Goal: Information Seeking & Learning: Learn about a topic

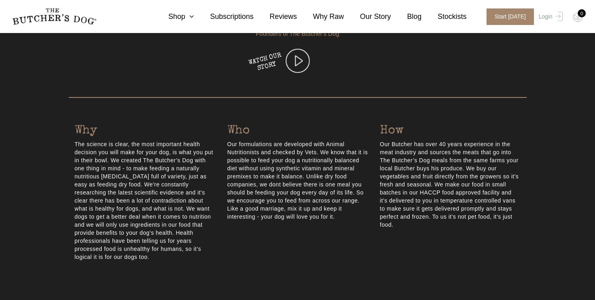
scroll to position [318, 0]
drag, startPoint x: 74, startPoint y: 130, endPoint x: 112, endPoint y: 133, distance: 37.6
click at [112, 133] on h4 "Why" at bounding box center [145, 130] width 141 height 18
click at [140, 125] on h4 "Why" at bounding box center [145, 130] width 141 height 18
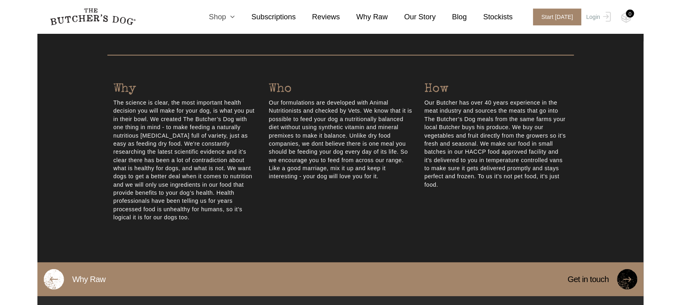
scroll to position [361, 0]
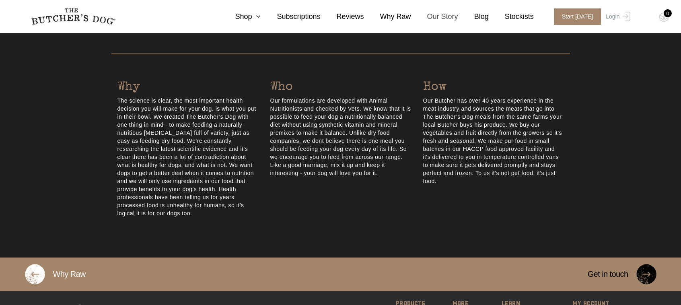
click at [443, 16] on link "Our Story" at bounding box center [434, 16] width 47 height 11
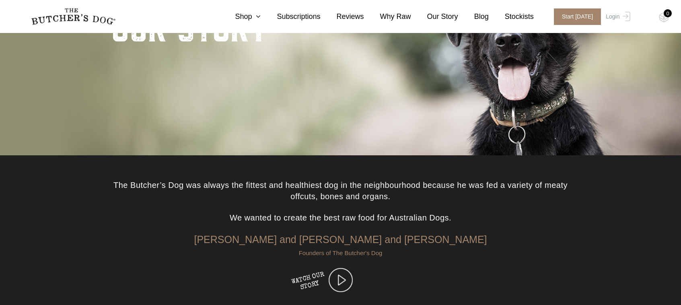
scroll to position [131, 0]
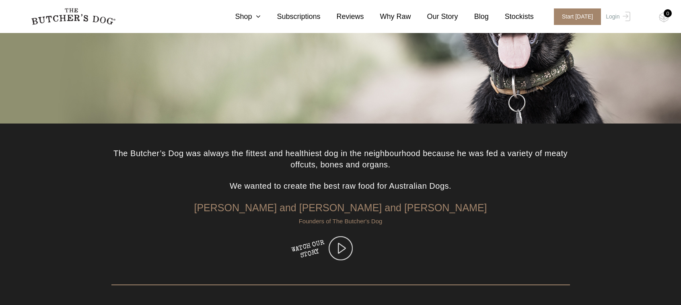
click at [338, 250] on img at bounding box center [340, 248] width 24 height 24
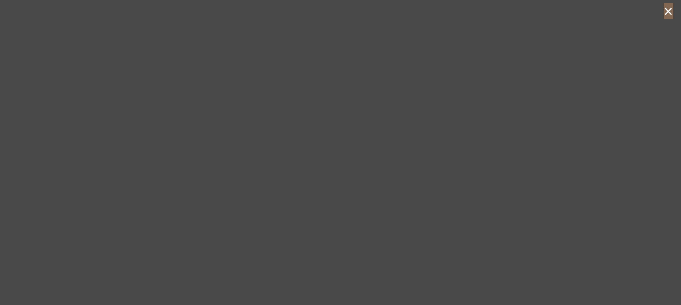
click at [670, 13] on button "×" at bounding box center [667, 11] width 9 height 16
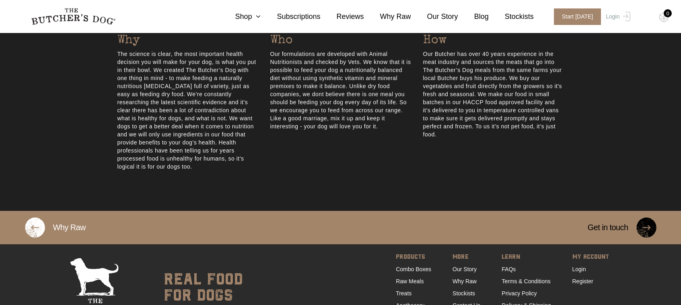
scroll to position [408, 0]
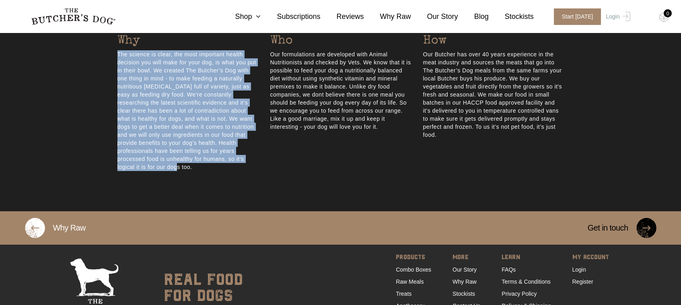
drag, startPoint x: 118, startPoint y: 55, endPoint x: 195, endPoint y: 169, distance: 137.2
click at [195, 169] on p "The science is clear, the most important health decision you will make for your…" at bounding box center [187, 110] width 141 height 121
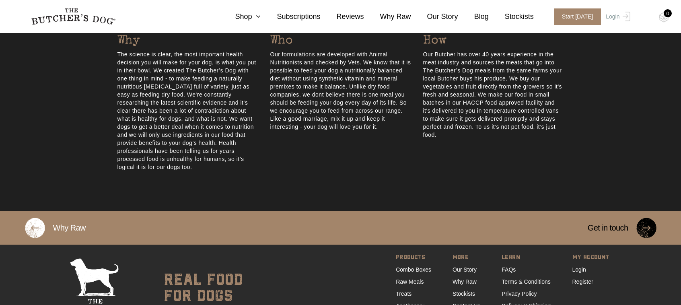
click at [224, 181] on section at bounding box center [340, 191] width 681 height 40
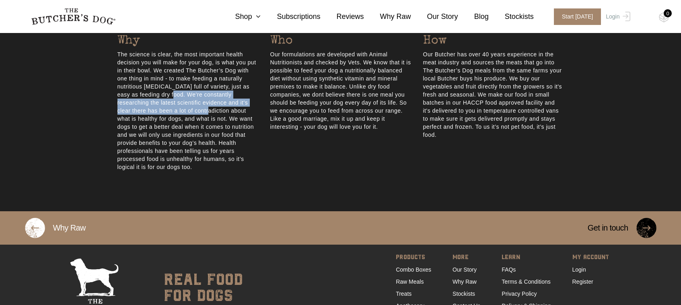
click at [227, 110] on p "The science is clear, the most important health decision you will make for your…" at bounding box center [187, 110] width 141 height 121
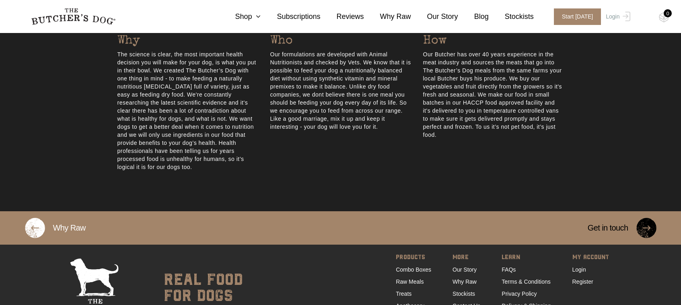
click at [306, 148] on div "Who Our formulations are developed with Animal Nutritionists and checked by Vet…" at bounding box center [340, 101] width 153 height 139
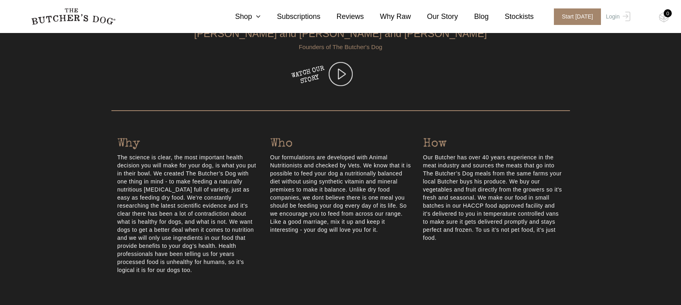
scroll to position [395, 0]
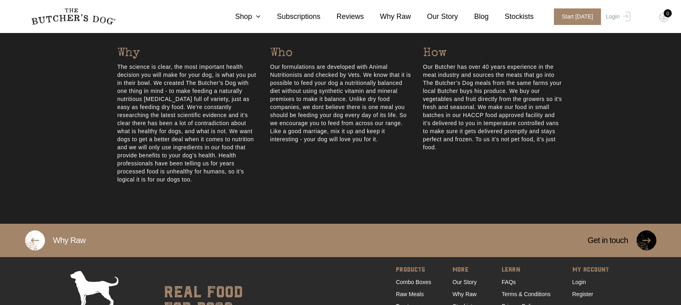
drag, startPoint x: 206, startPoint y: 113, endPoint x: 253, endPoint y: 138, distance: 53.0
click at [253, 138] on p "The science is clear, the most important health decision you will make for your…" at bounding box center [187, 123] width 141 height 121
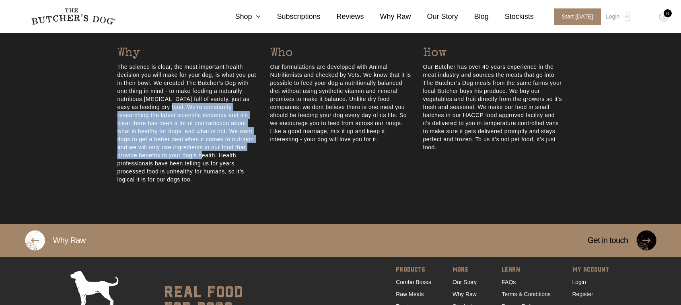
drag, startPoint x: 252, startPoint y: 143, endPoint x: 259, endPoint y: 152, distance: 11.8
click at [259, 152] on div "Why The science is clear, the most important health decision you will make for …" at bounding box center [187, 114] width 153 height 139
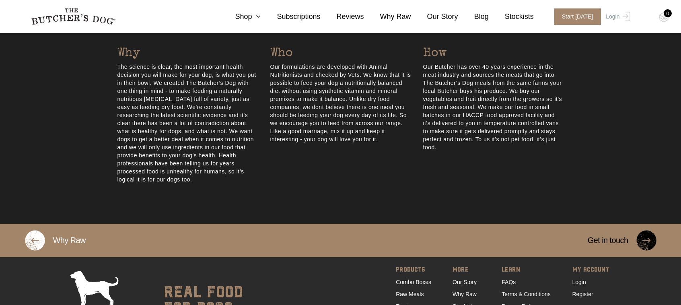
click at [279, 181] on div "Who Our formulations are developed with Animal Nutritionists and checked by Vet…" at bounding box center [340, 114] width 153 height 139
click at [393, 21] on link "Why Raw" at bounding box center [387, 16] width 47 height 11
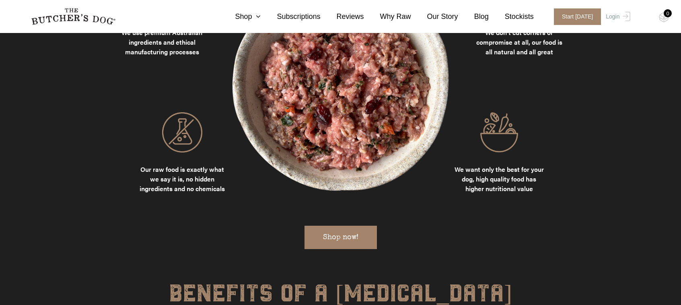
scroll to position [774, 0]
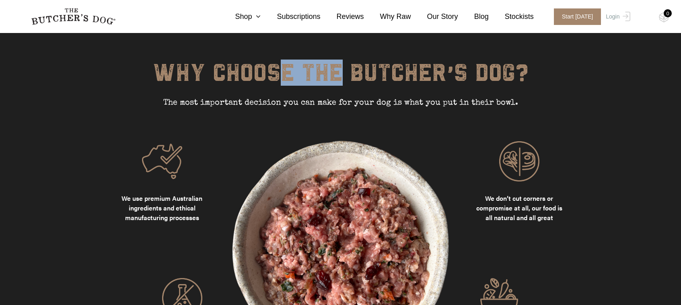
drag, startPoint x: 159, startPoint y: 59, endPoint x: 231, endPoint y: 64, distance: 72.1
click at [231, 64] on h6 "WHY CHOOSE THE BUTCHER’S DOG?" at bounding box center [340, 79] width 446 height 36
click at [211, 106] on div "WHY CHOOSE THE BUTCHER’S DOG? The most important decision you can make for your…" at bounding box center [340, 101] width 446 height 80
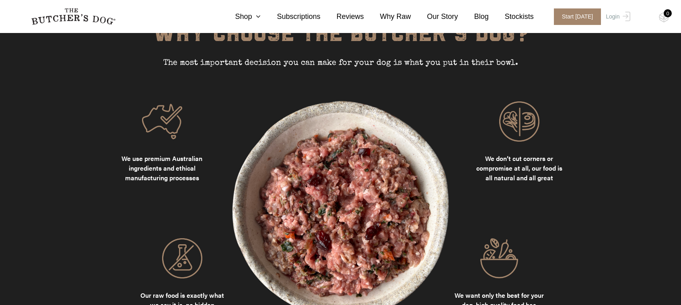
scroll to position [815, 0]
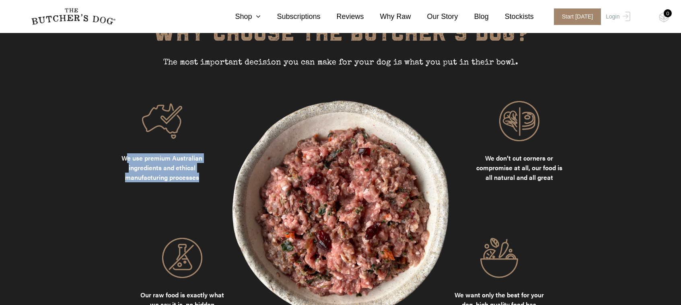
drag, startPoint x: 154, startPoint y: 161, endPoint x: 193, endPoint y: 171, distance: 40.6
click at [193, 171] on div "We use premium Australian ingredients and ethical manufacturing processes" at bounding box center [161, 221] width 89 height 241
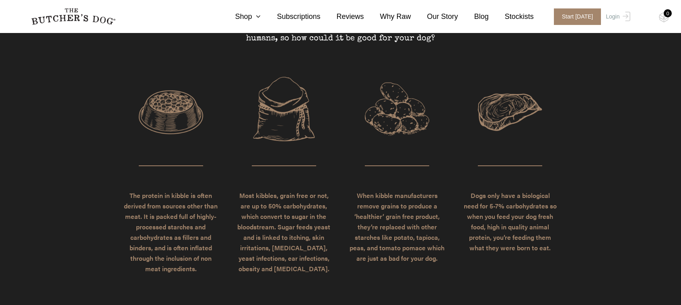
scroll to position [1982, 0]
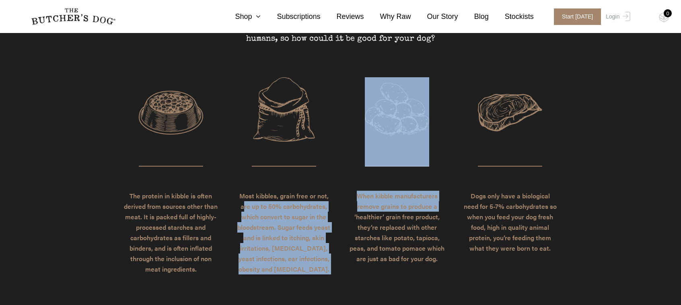
drag, startPoint x: 244, startPoint y: 168, endPoint x: 341, endPoint y: 174, distance: 96.6
click at [341, 174] on div "The protein in kibble is often derived from sources other than meat. It is pack…" at bounding box center [340, 175] width 446 height 197
click at [340, 180] on div "The protein in kibble is often derived from sources other than meat. It is pack…" at bounding box center [340, 175] width 446 height 197
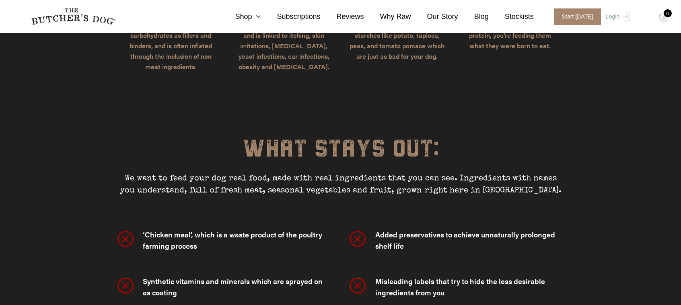
scroll to position [2182, 0]
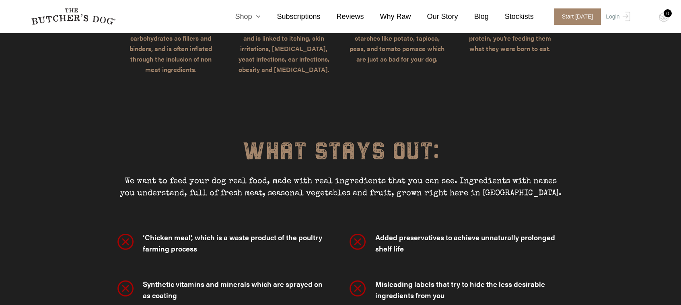
click at [261, 20] on icon at bounding box center [256, 16] width 9 height 7
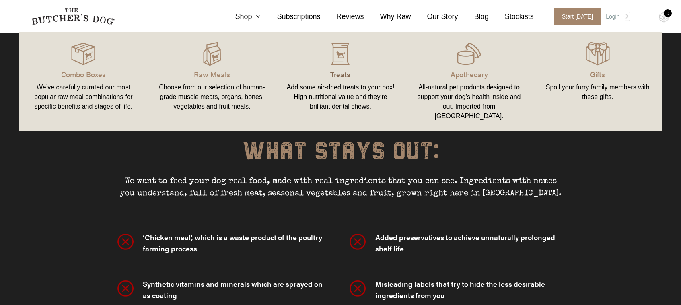
click at [336, 72] on p "Treats" at bounding box center [340, 74] width 109 height 11
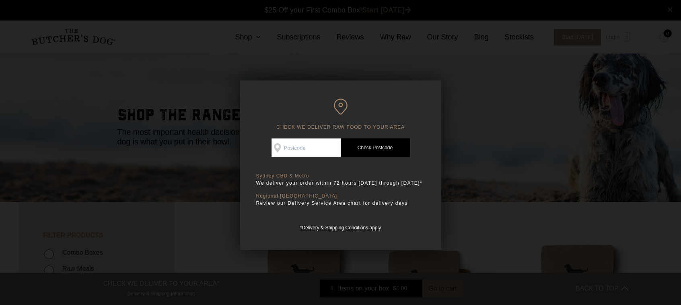
click at [499, 221] on div at bounding box center [340, 152] width 681 height 305
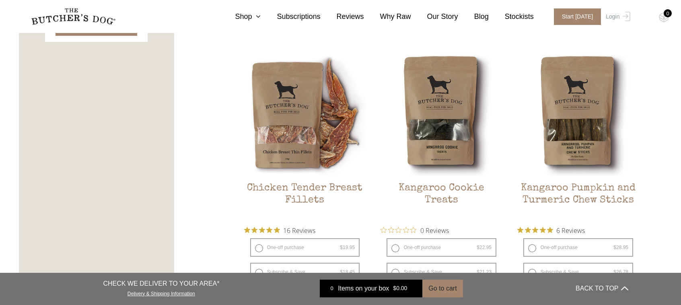
scroll to position [468, 0]
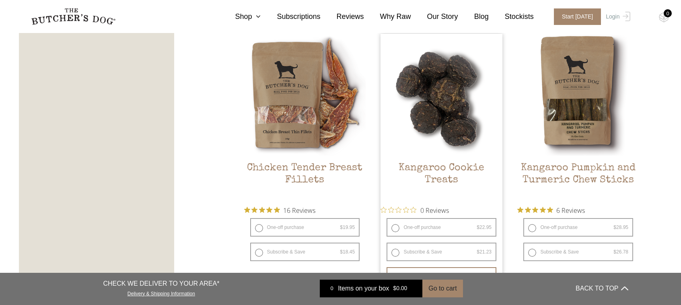
click at [464, 167] on h2 "Kangaroo Cookie Treats" at bounding box center [441, 181] width 122 height 38
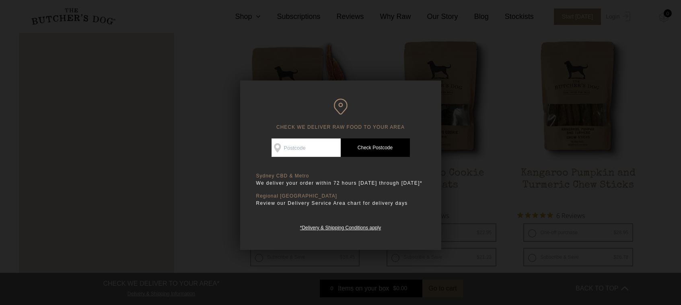
scroll to position [468, 0]
click at [210, 191] on div at bounding box center [340, 152] width 681 height 305
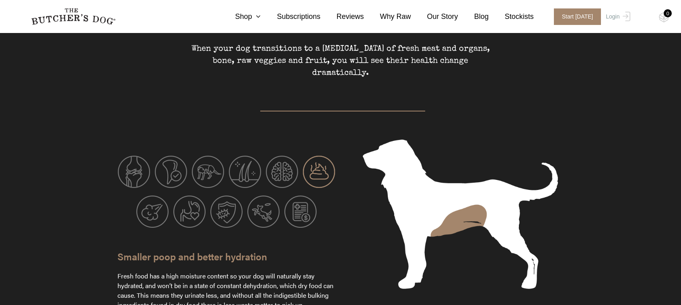
scroll to position [1217, 0]
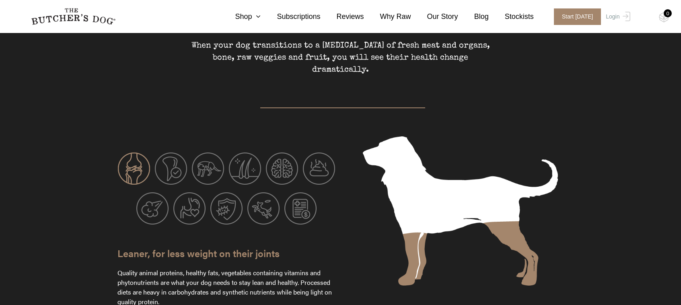
click at [129, 152] on img at bounding box center [134, 168] width 32 height 32
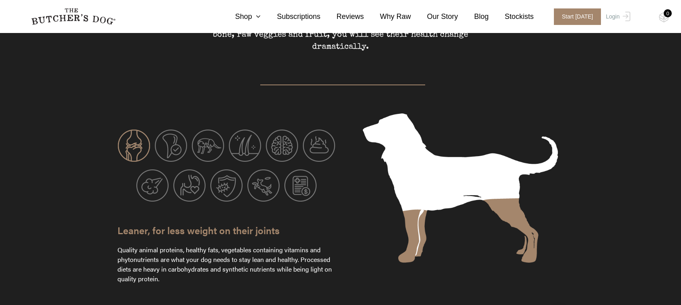
scroll to position [1240, 0]
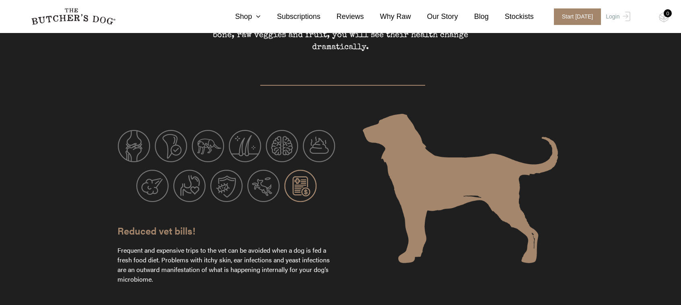
click at [306, 170] on img at bounding box center [300, 186] width 32 height 32
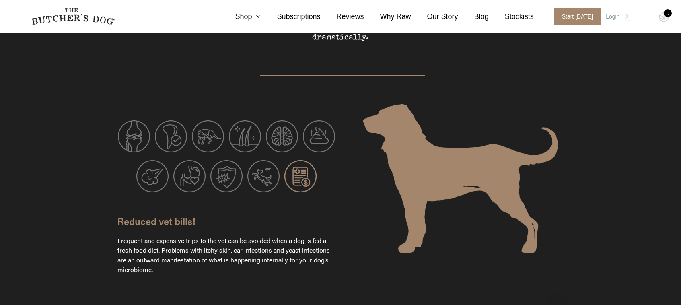
scroll to position [1251, 0]
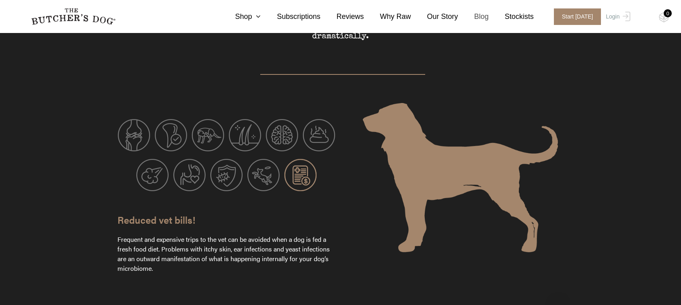
click at [482, 16] on link "Blog" at bounding box center [473, 16] width 31 height 11
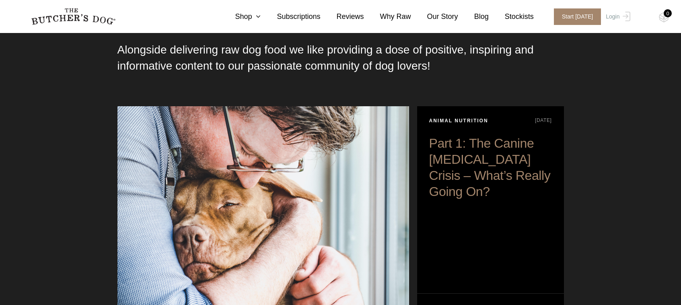
scroll to position [45, 0]
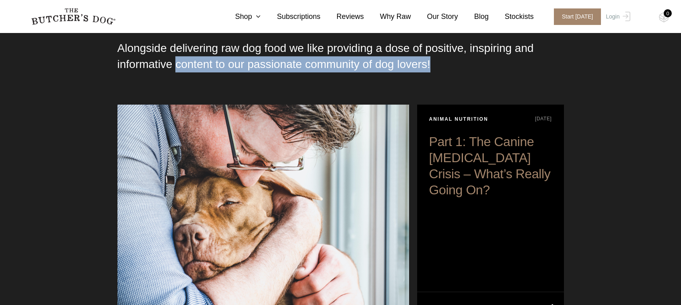
drag, startPoint x: 209, startPoint y: 68, endPoint x: 350, endPoint y: 73, distance: 141.2
click at [350, 73] on div "Alongside delivering raw dog food we like providing a dose of positive, inspiri…" at bounding box center [340, 72] width 446 height 64
click at [501, 74] on div "Alongside delivering raw dog food we like providing a dose of positive, inspiri…" at bounding box center [340, 72] width 446 height 64
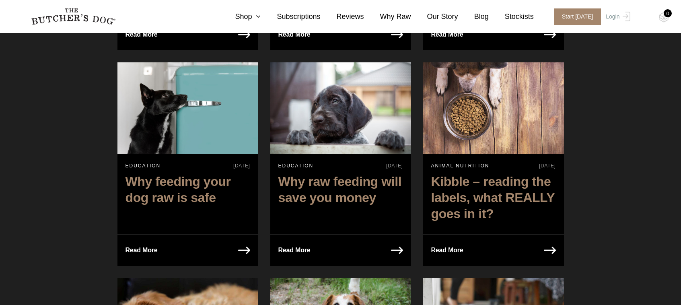
scroll to position [1230, 0]
click at [156, 169] on h2 "Why feeding your dog raw is safe" at bounding box center [187, 191] width 141 height 44
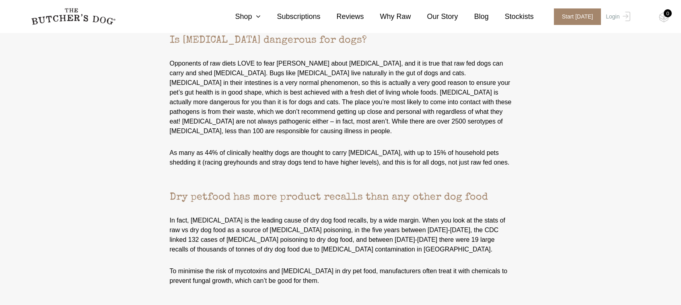
scroll to position [813, 0]
